Goal: Transaction & Acquisition: Purchase product/service

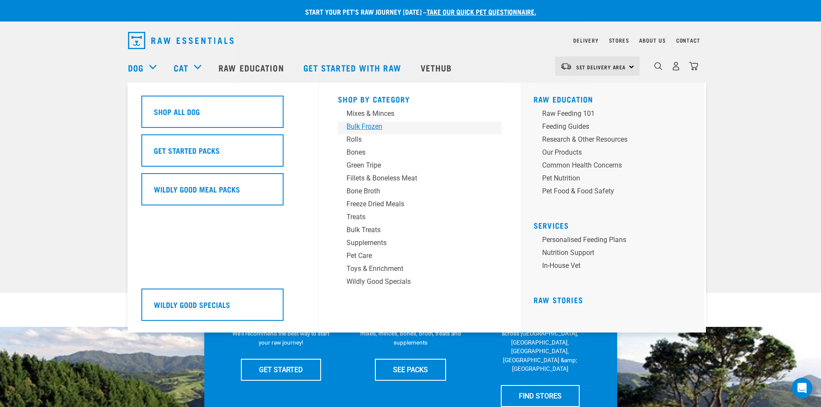
click at [362, 130] on div "Bulk Frozen" at bounding box center [413, 127] width 134 height 10
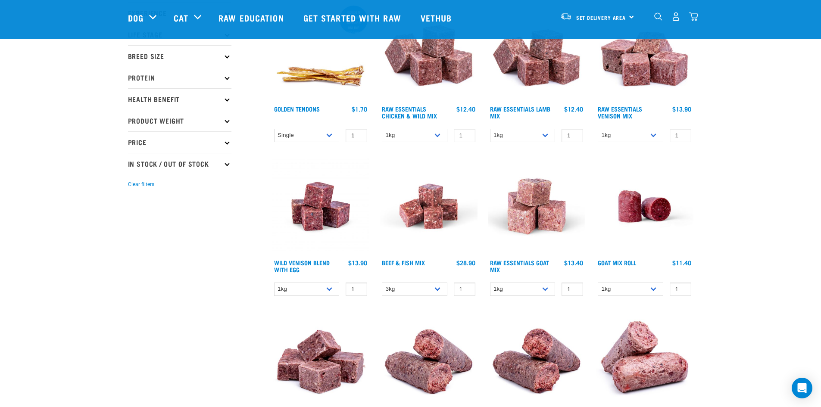
scroll to position [172, 0]
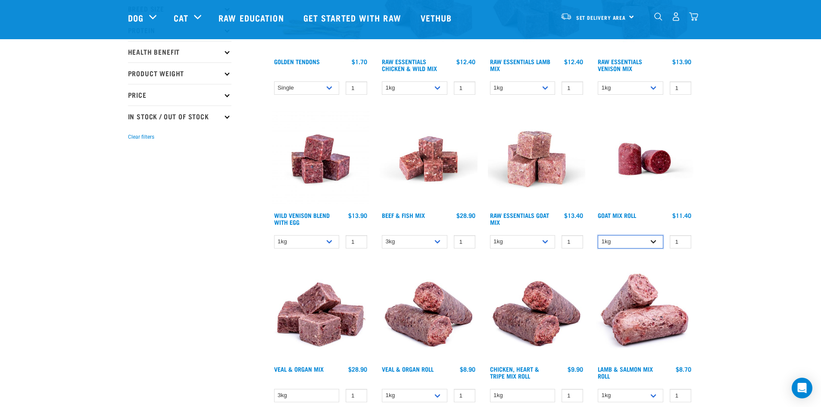
click at [626, 248] on select "1kg Bulk (10kg)" at bounding box center [630, 241] width 65 height 13
select select "443209"
click at [598, 235] on select "1kg Bulk (10kg)" at bounding box center [630, 241] width 65 height 13
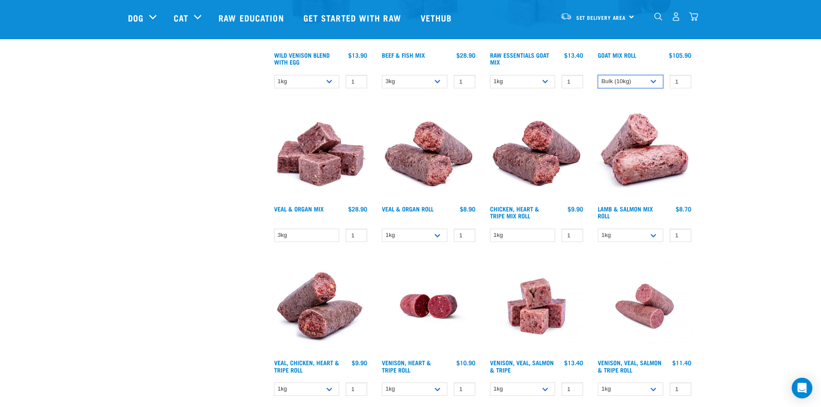
scroll to position [345, 0]
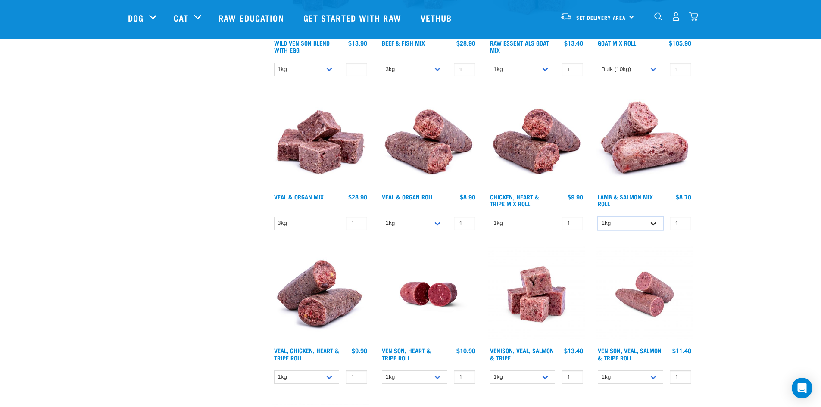
click at [634, 221] on select "1kg Bulk (10kg)" at bounding box center [630, 223] width 65 height 13
click at [743, 170] on div "Start your pet’s raw journey today – take our quick pet questionnaire. Delivery…" at bounding box center [410, 348] width 821 height 1386
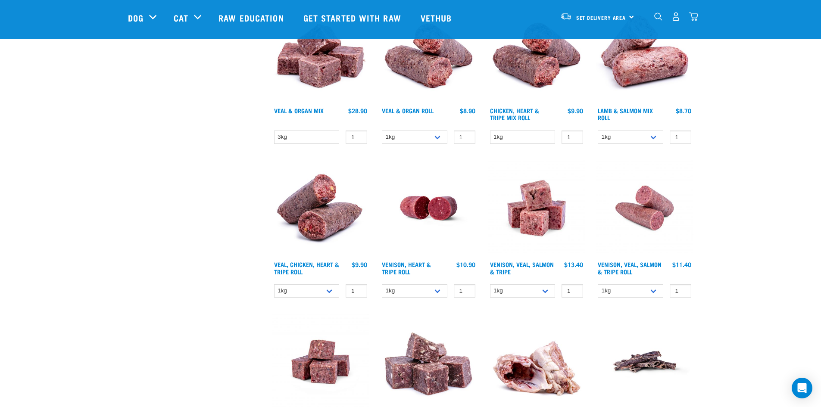
scroll to position [560, 0]
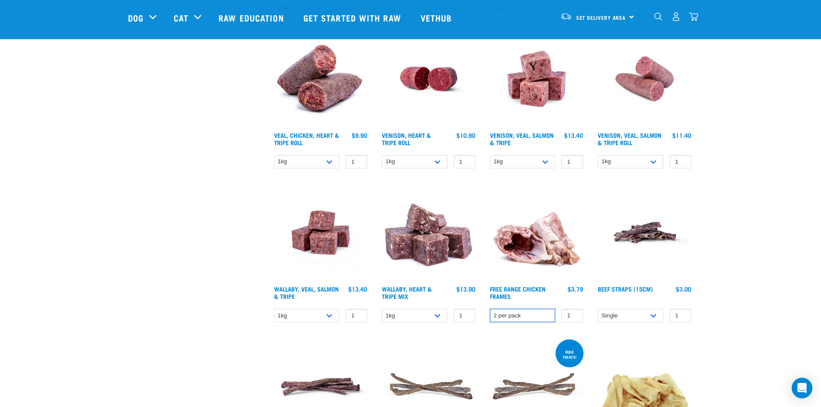
click at [532, 315] on select "2 per pack" at bounding box center [522, 315] width 65 height 13
click at [533, 315] on select "2 per pack" at bounding box center [522, 315] width 65 height 13
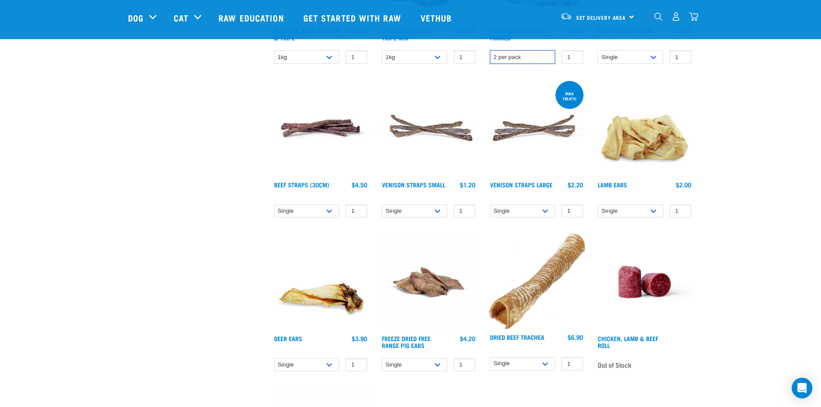
scroll to position [1034, 0]
